Goal: Obtain resource: Download file/media

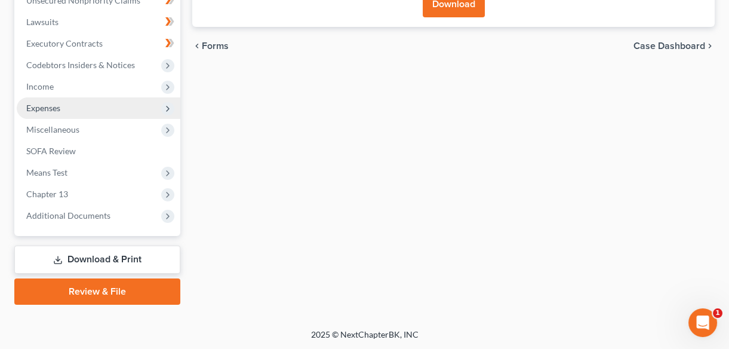
click at [52, 109] on span "Expenses" at bounding box center [43, 108] width 34 height 10
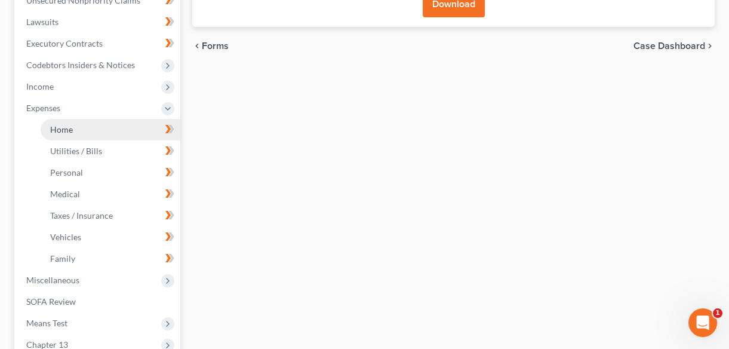
drag, startPoint x: 75, startPoint y: 125, endPoint x: 104, endPoint y: 125, distance: 28.7
click at [76, 125] on link "Home" at bounding box center [111, 130] width 140 height 22
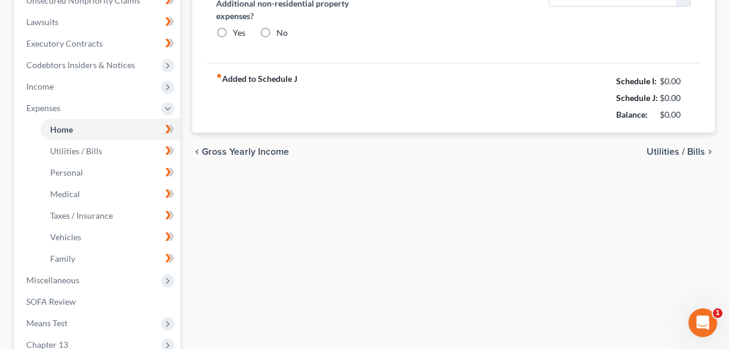
type input "1,000.00"
type input "0.00"
radio input "true"
type input "60.00"
type input "0.00"
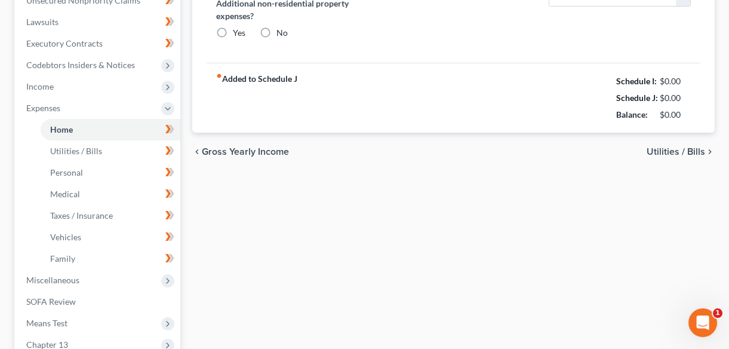
type input "0.00"
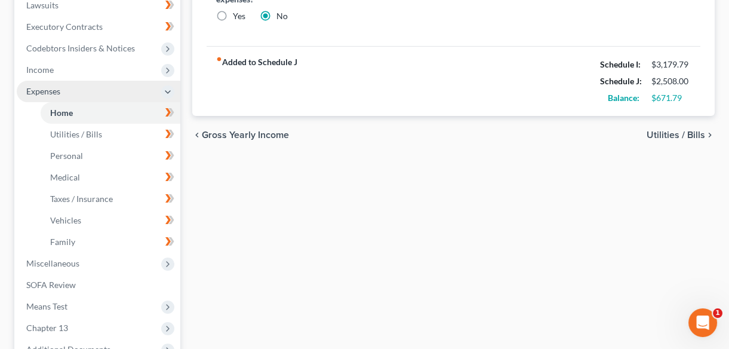
scroll to position [380, 0]
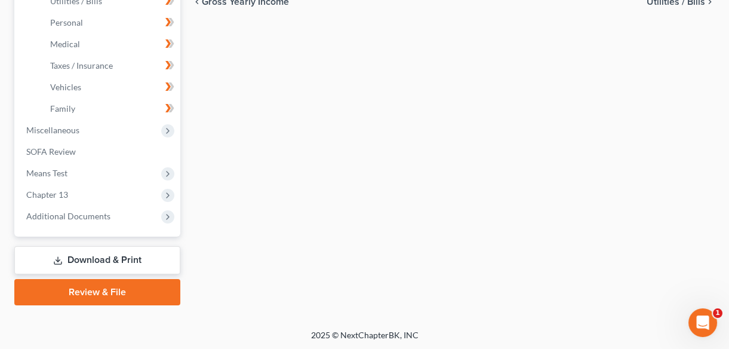
click at [80, 254] on link "Download & Print" at bounding box center [97, 260] width 166 height 28
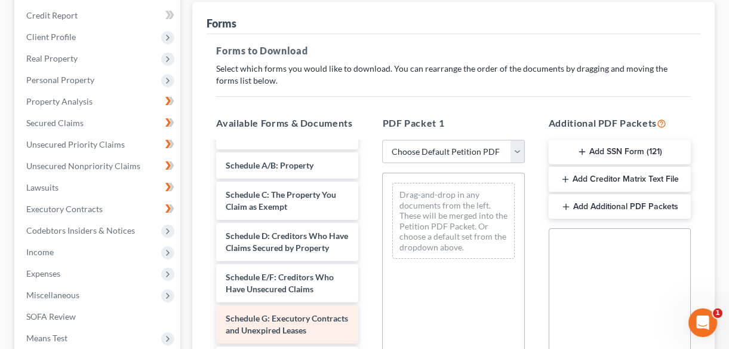
scroll to position [705, 0]
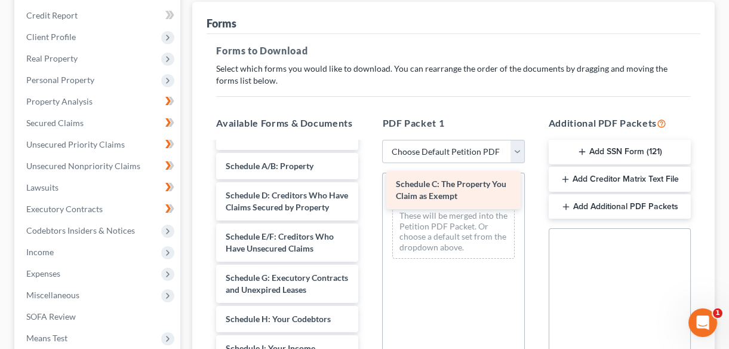
drag, startPoint x: 258, startPoint y: 209, endPoint x: 428, endPoint y: 188, distance: 171.5
click at [368, 188] on div "Schedule C: The Property You Claim as Exempt Amended Chap 13-pdf Declaration El…" at bounding box center [287, 58] width 161 height 1242
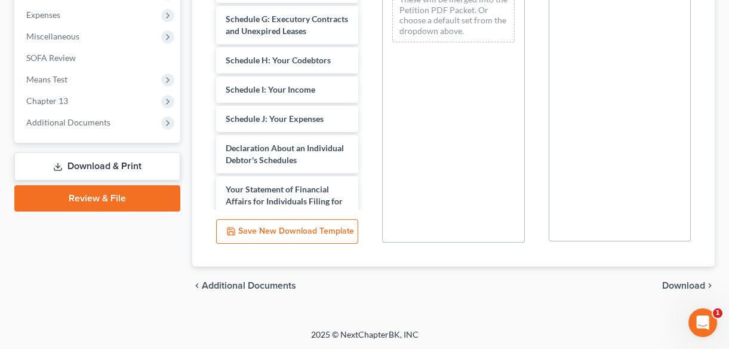
click at [680, 285] on span "Download" at bounding box center [683, 286] width 43 height 10
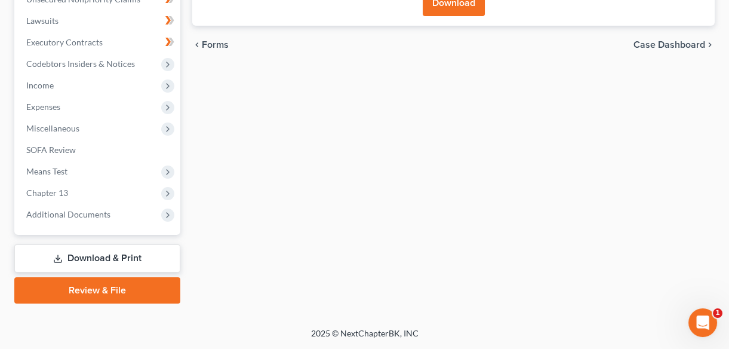
scroll to position [328, 0]
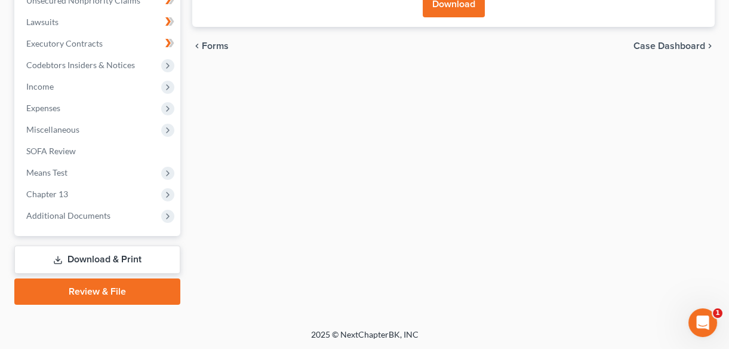
click at [435, 8] on button "Download" at bounding box center [454, 4] width 62 height 26
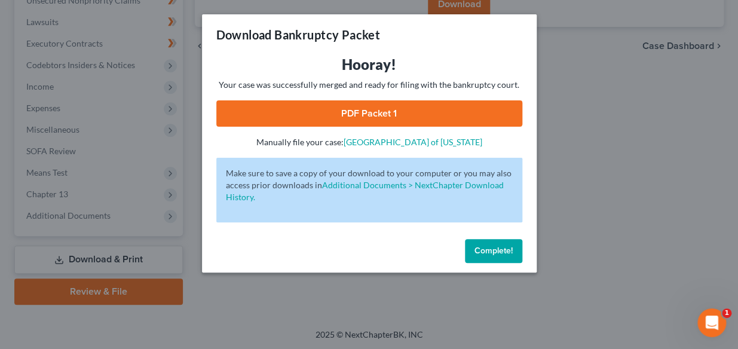
click at [391, 106] on link "PDF Packet 1" at bounding box center [369, 113] width 306 height 26
click at [483, 253] on span "Complete!" at bounding box center [493, 250] width 38 height 10
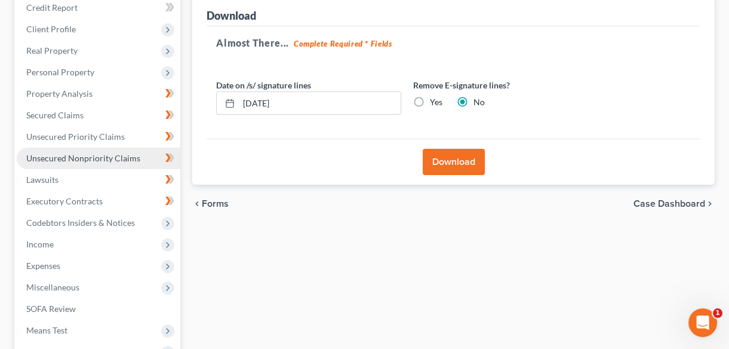
scroll to position [165, 0]
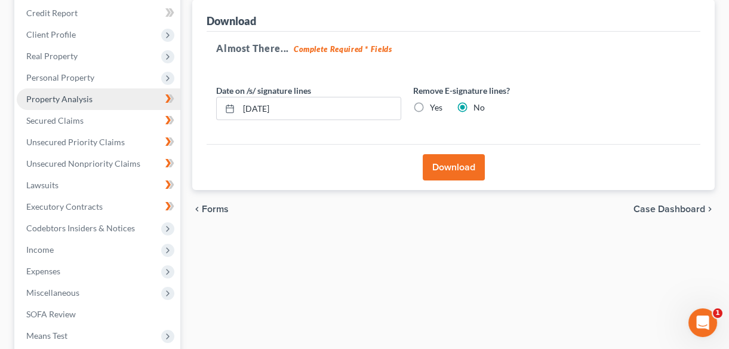
click at [58, 96] on span "Property Analysis" at bounding box center [59, 99] width 66 height 10
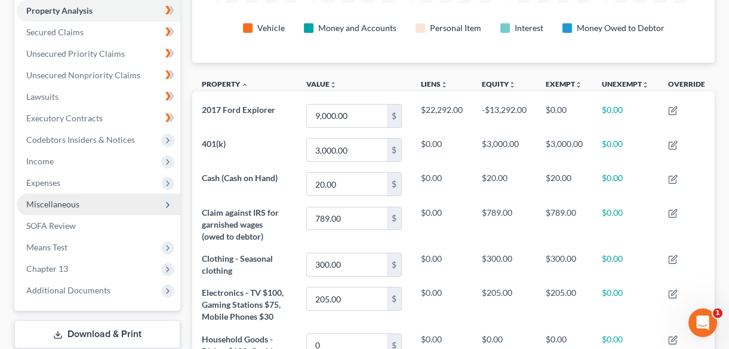
scroll to position [278, 0]
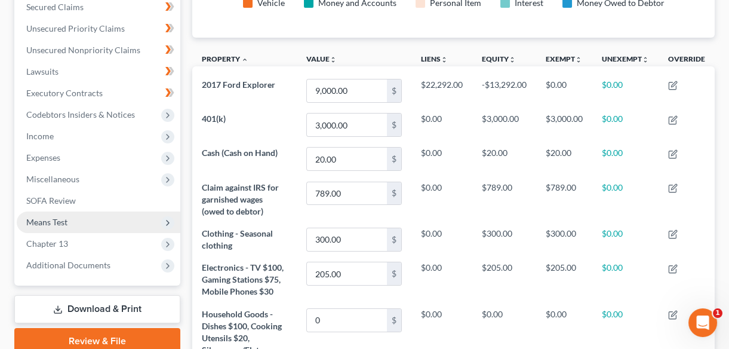
click at [56, 221] on span "Means Test" at bounding box center [46, 222] width 41 height 10
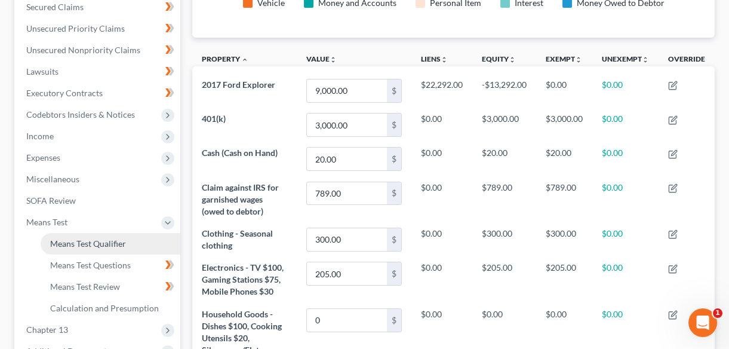
click at [96, 245] on span "Means Test Qualifier" at bounding box center [88, 243] width 76 height 10
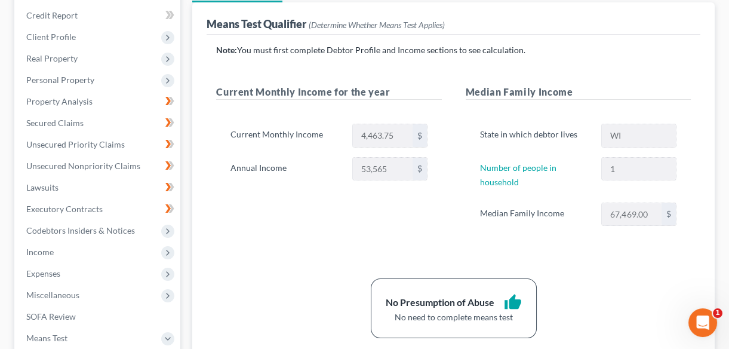
scroll to position [217, 0]
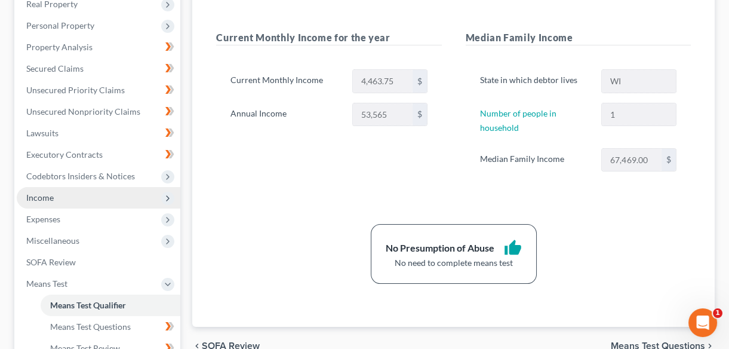
click at [50, 198] on span "Income" at bounding box center [39, 197] width 27 height 10
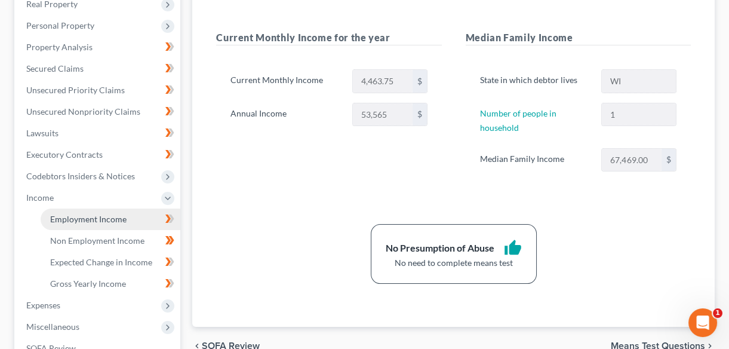
drag, startPoint x: 96, startPoint y: 220, endPoint x: 370, endPoint y: 193, distance: 275.5
click at [97, 219] on span "Employment Income" at bounding box center [88, 219] width 76 height 10
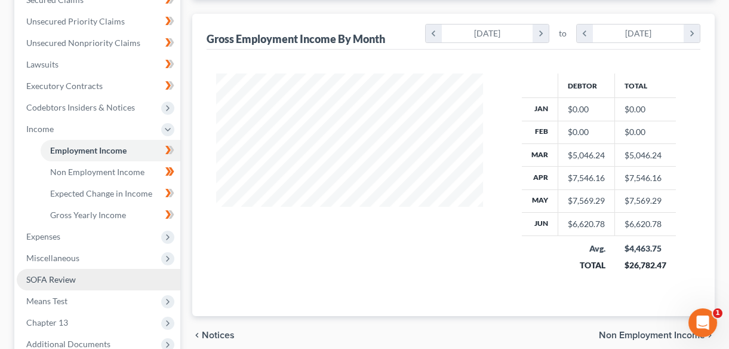
scroll to position [380, 0]
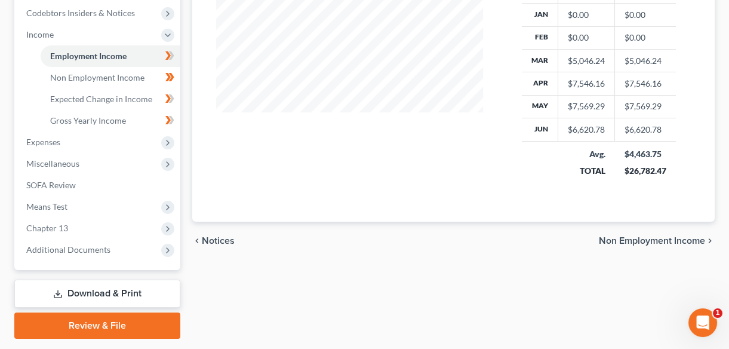
drag, startPoint x: 69, startPoint y: 287, endPoint x: 186, endPoint y: 233, distance: 129.1
click at [69, 287] on link "Download & Print" at bounding box center [97, 294] width 166 height 28
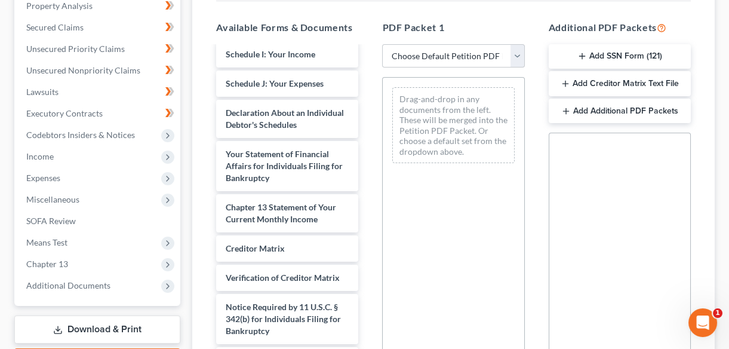
scroll to position [996, 0]
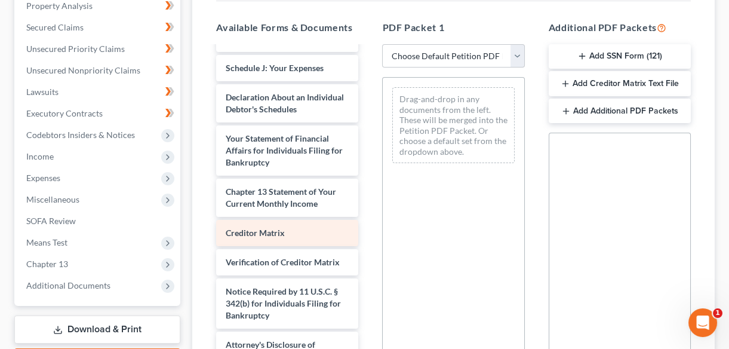
click at [298, 231] on div "Creditor Matrix" at bounding box center [287, 233] width 142 height 26
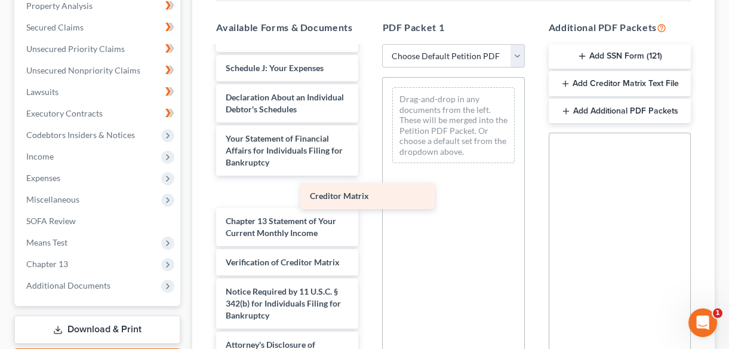
scroll to position [966, 0]
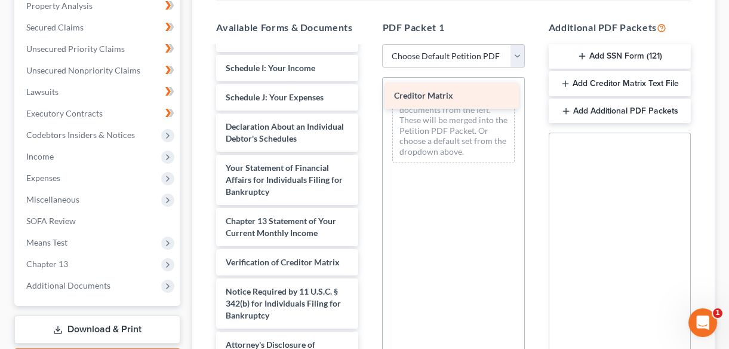
drag, startPoint x: 254, startPoint y: 230, endPoint x: 423, endPoint y: 94, distance: 216.7
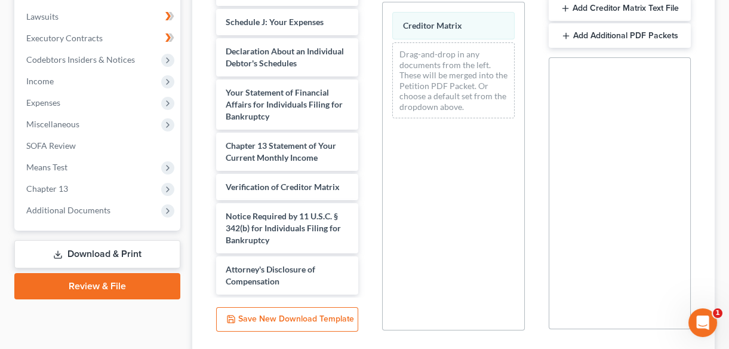
scroll to position [421, 0]
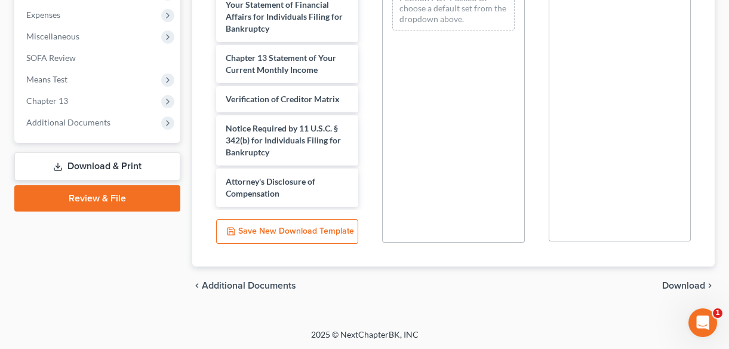
click at [665, 281] on span "Download" at bounding box center [683, 286] width 43 height 10
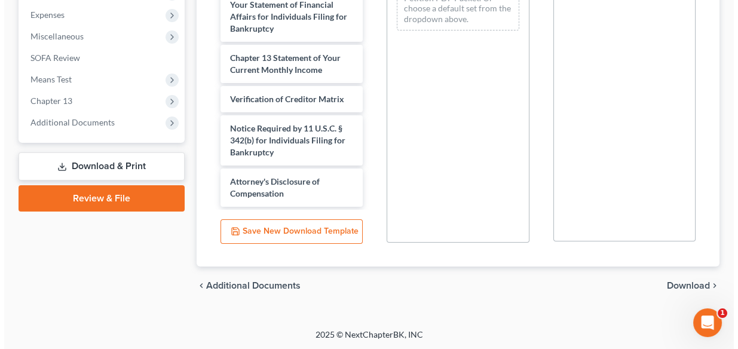
scroll to position [328, 0]
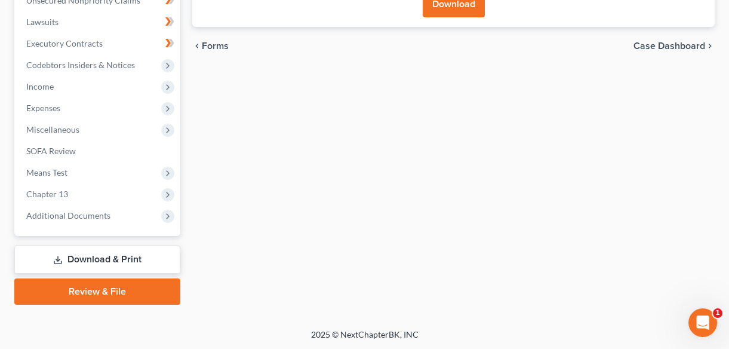
click at [441, 6] on button "Download" at bounding box center [454, 4] width 62 height 26
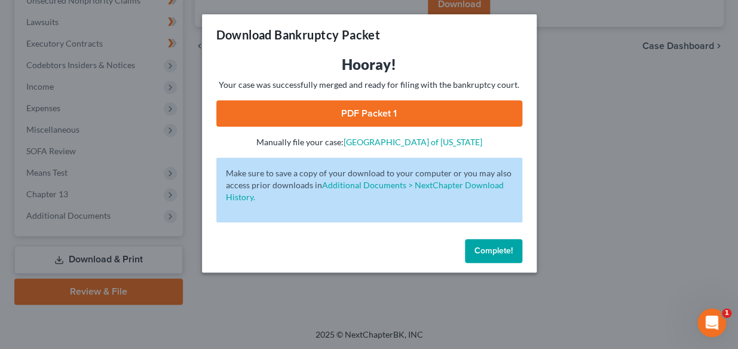
click at [382, 111] on link "PDF Packet 1" at bounding box center [369, 113] width 306 height 26
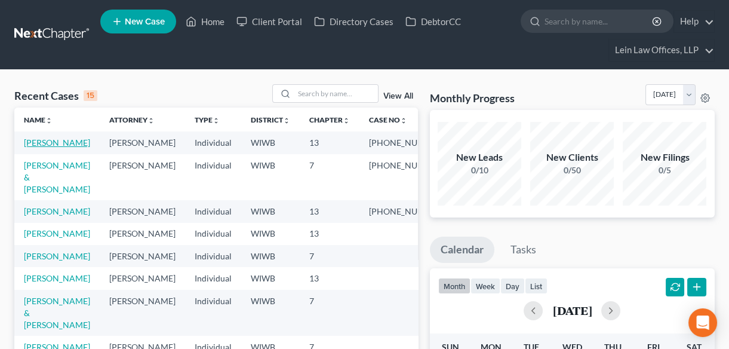
click at [69, 143] on link "[PERSON_NAME]" at bounding box center [57, 142] width 66 height 10
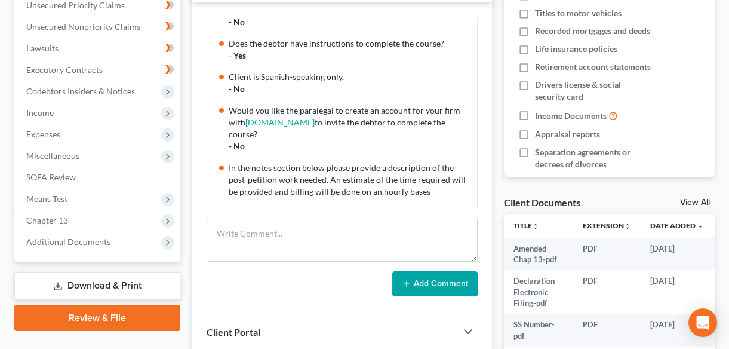
scroll to position [326, 0]
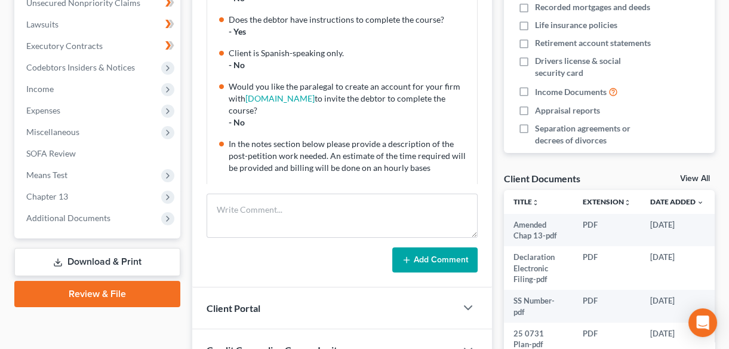
click at [69, 259] on link "Download & Print" at bounding box center [97, 262] width 166 height 28
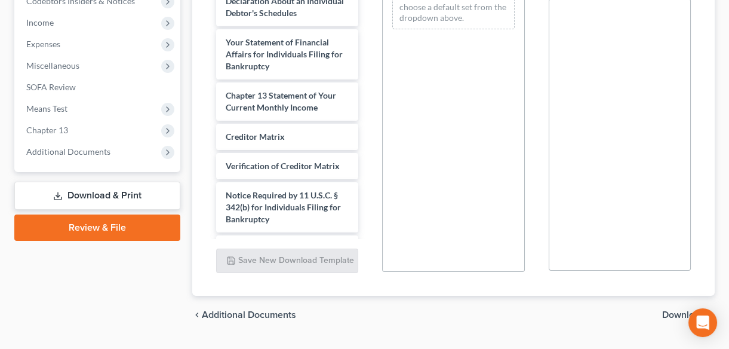
scroll to position [149, 0]
